Goal: Find specific page/section: Find specific page/section

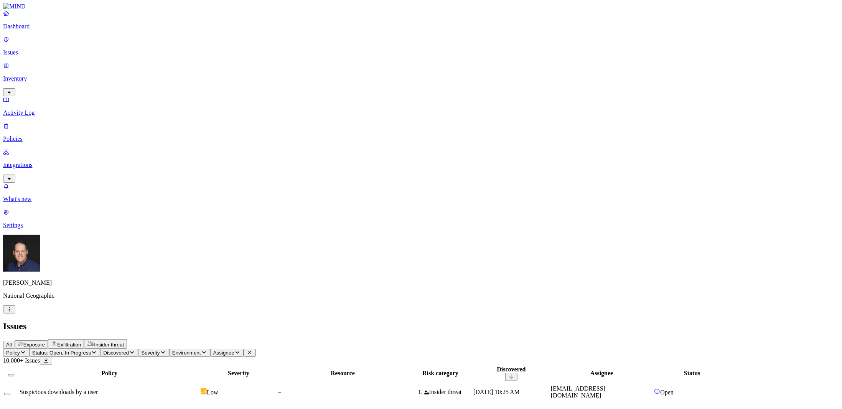
click at [31, 49] on p "Issues" at bounding box center [421, 52] width 836 height 7
click at [28, 75] on p "Inventory" at bounding box center [421, 78] width 836 height 7
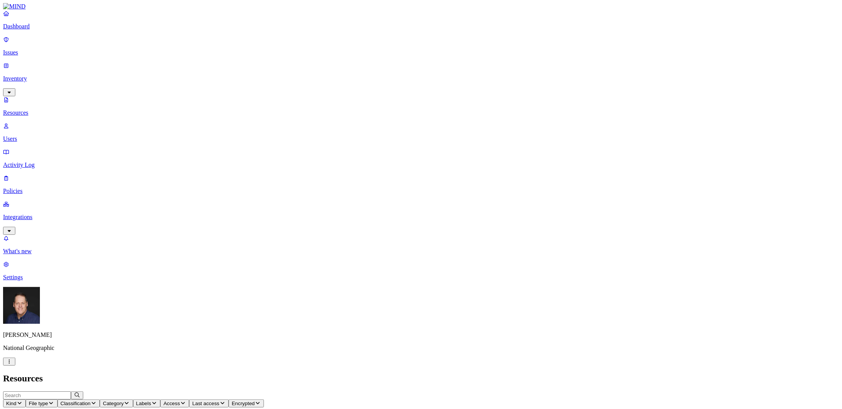
click at [33, 135] on p "Users" at bounding box center [421, 138] width 836 height 7
click at [71, 391] on input "text" at bounding box center [37, 395] width 68 height 8
type input "manco"
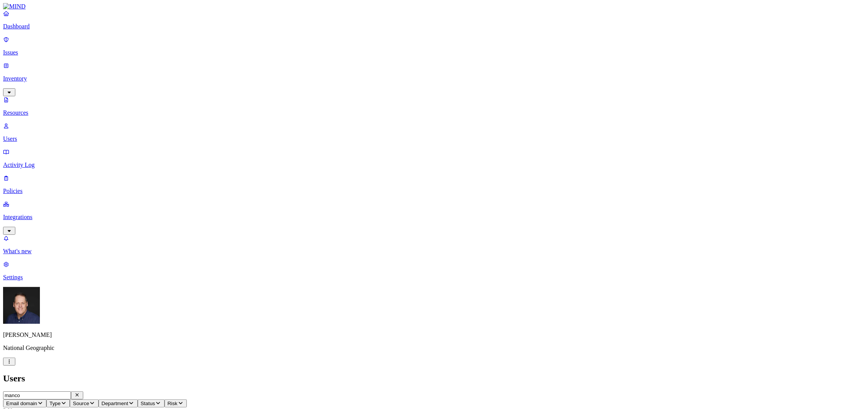
click at [32, 30] on p "Dashboard" at bounding box center [421, 26] width 836 height 7
